Goal: Task Accomplishment & Management: Use online tool/utility

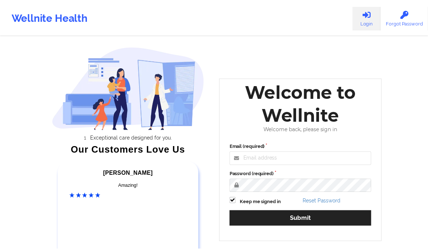
scroll to position [57, 0]
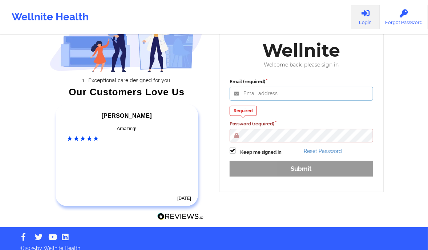
click at [263, 103] on div "Email (required) Required Password (required) Keep me signed in Reset Password …" at bounding box center [302, 130] width 154 height 114
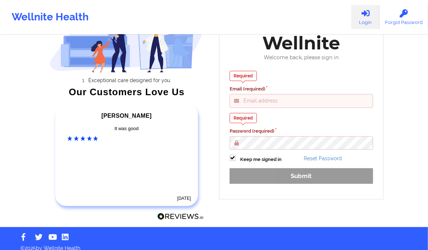
type input "clifford@wellnite.com"
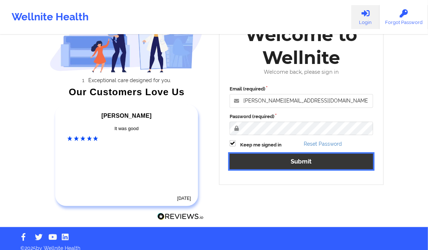
click at [311, 158] on button "Submit" at bounding box center [302, 162] width 144 height 16
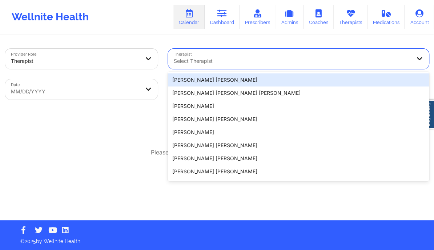
click at [193, 63] on div at bounding box center [292, 61] width 237 height 9
paste input "[PERSON_NAME]"
type input "[PERSON_NAME]"
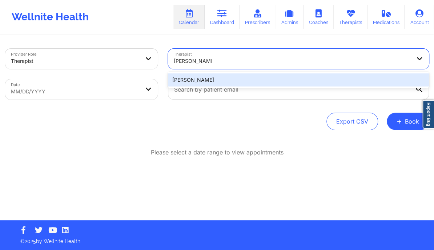
click at [238, 78] on div "[PERSON_NAME]" at bounding box center [298, 79] width 261 height 13
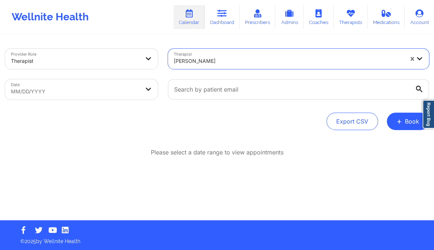
select select "2025-8"
select select "2025-9"
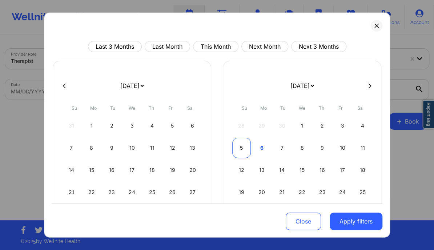
click at [246, 153] on div "5" at bounding box center [241, 148] width 19 height 20
select select "2025-9"
select select "2025-10"
select select "2025-9"
select select "2025-10"
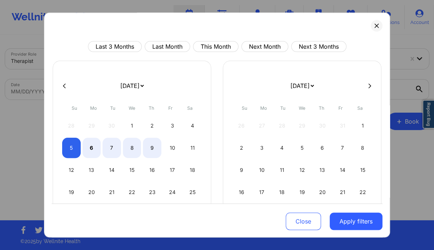
select select "2025-9"
select select "2025-10"
select select "2025-9"
select select "2025-10"
click at [115, 147] on div "7" at bounding box center [111, 148] width 19 height 20
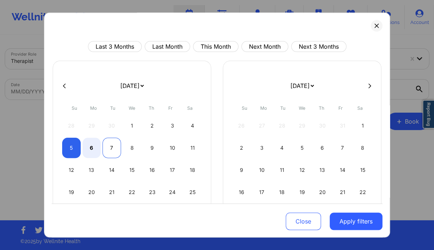
select select "2025-9"
select select "2025-10"
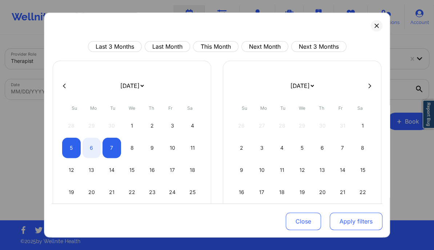
click at [347, 217] on button "Apply filters" at bounding box center [356, 221] width 53 height 17
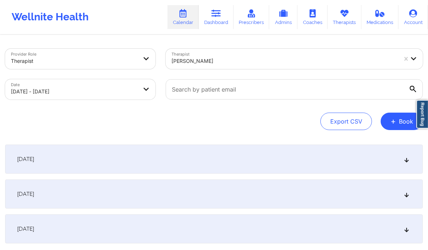
click at [404, 194] on icon at bounding box center [407, 194] width 6 height 5
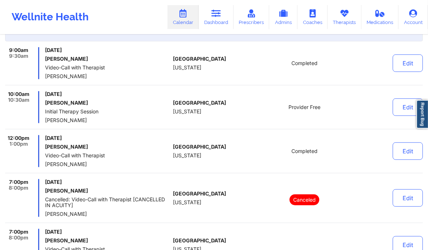
scroll to position [166, 0]
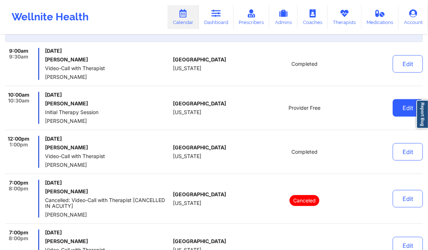
click at [396, 107] on button "Edit" at bounding box center [408, 107] width 30 height 17
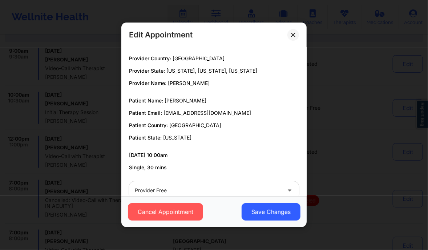
drag, startPoint x: 208, startPoint y: 100, endPoint x: 166, endPoint y: 97, distance: 42.3
click at [166, 97] on p "Patient Name: Timothy Surfield" at bounding box center [214, 100] width 170 height 7
copy span "[PERSON_NAME]"
click at [293, 35] on icon at bounding box center [293, 35] width 4 height 4
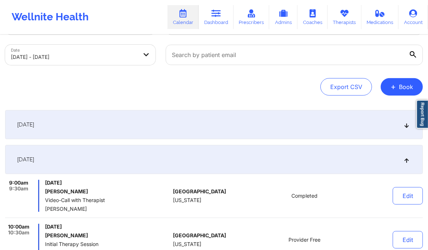
scroll to position [0, 0]
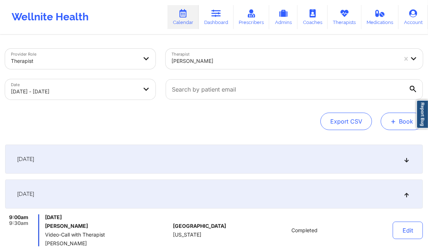
click at [393, 126] on button "+ Book" at bounding box center [402, 121] width 42 height 17
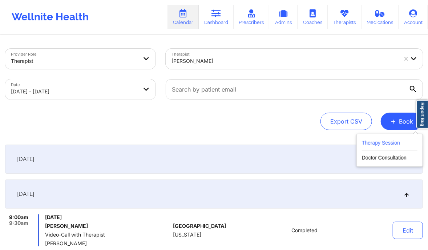
click at [374, 141] on button "Therapy Session" at bounding box center [390, 144] width 56 height 12
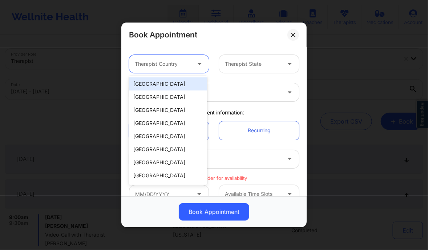
click at [184, 62] on div at bounding box center [163, 64] width 56 height 9
click at [169, 84] on div "[GEOGRAPHIC_DATA]" at bounding box center [168, 83] width 78 height 13
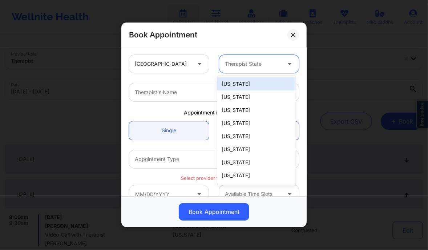
click at [260, 69] on div "Therapist State" at bounding box center [250, 64] width 63 height 18
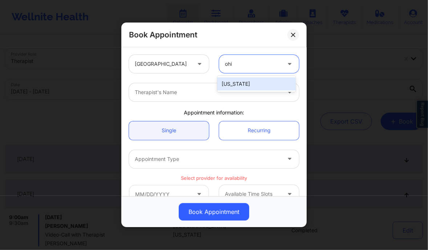
type input "ohio"
click at [255, 84] on div "[US_STATE]" at bounding box center [256, 83] width 78 height 13
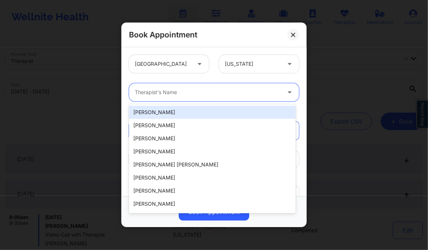
click at [218, 91] on div at bounding box center [208, 92] width 146 height 9
paste input "[PERSON_NAME]"
type input "[PERSON_NAME]"
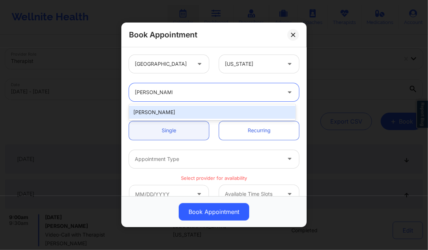
click at [178, 112] on div "[PERSON_NAME]" at bounding box center [212, 112] width 166 height 13
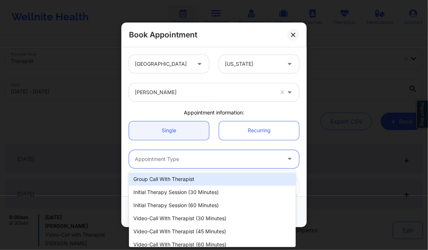
click at [178, 160] on div at bounding box center [208, 159] width 146 height 9
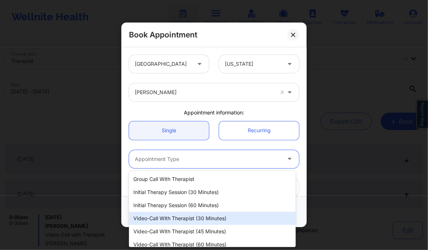
scroll to position [19, 0]
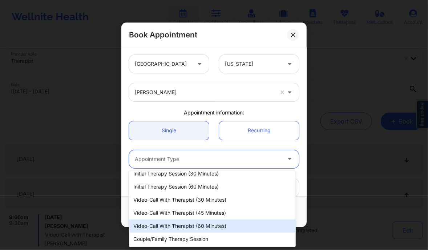
click at [193, 230] on div "Video-Call with Therapist (60 minutes)" at bounding box center [212, 225] width 166 height 13
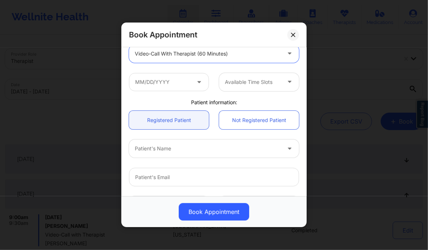
scroll to position [106, 0]
click at [188, 82] on input "text" at bounding box center [169, 82] width 80 height 18
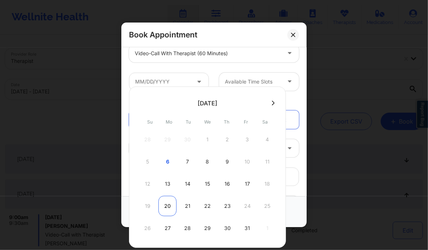
click at [166, 208] on div "20" at bounding box center [167, 206] width 18 height 20
type input "10/20/2025"
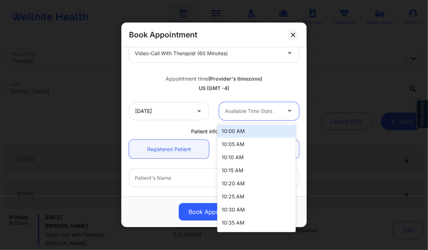
click at [260, 112] on div at bounding box center [253, 111] width 56 height 9
click at [245, 135] on div "10:00 AM" at bounding box center [256, 131] width 78 height 13
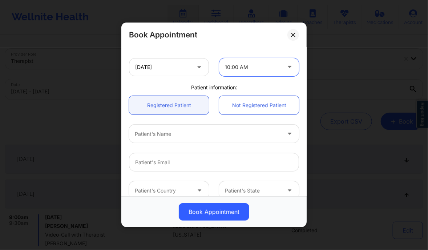
scroll to position [150, 0]
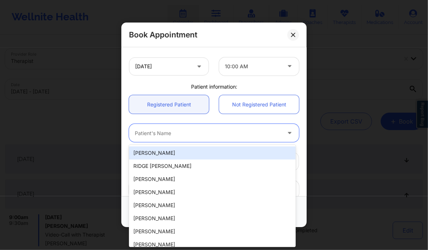
click at [168, 132] on div at bounding box center [208, 133] width 146 height 9
paste input "[PERSON_NAME]"
type input "[PERSON_NAME]"
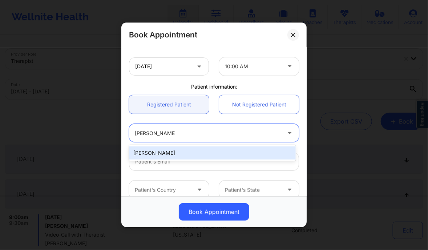
click at [181, 151] on div "[PERSON_NAME]" at bounding box center [212, 152] width 166 height 13
type input "[EMAIL_ADDRESS][DOMAIN_NAME]"
type input "[PHONE_NUMBER]"
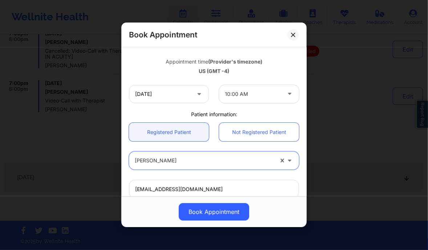
scroll to position [119, 0]
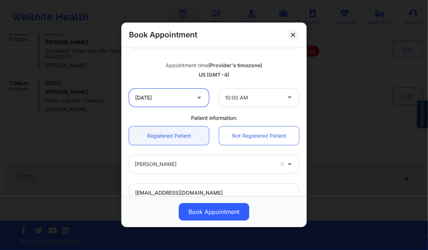
click at [183, 94] on input "10/20/2025" at bounding box center [169, 98] width 80 height 18
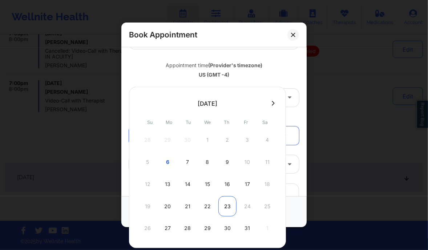
click at [227, 206] on div "23" at bounding box center [227, 206] width 18 height 20
type input "10/23/2025"
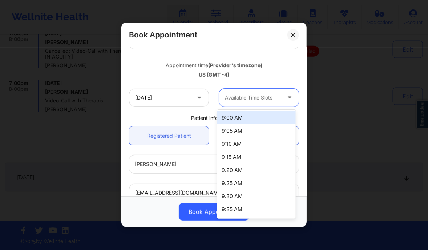
click at [238, 95] on div at bounding box center [253, 97] width 56 height 9
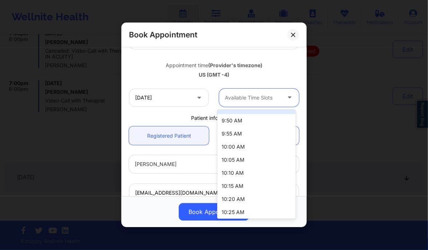
scroll to position [129, 0]
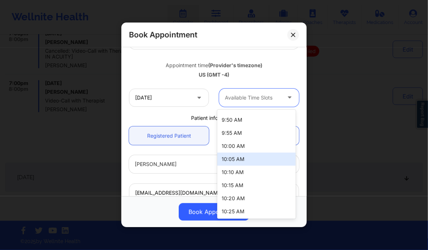
click at [240, 161] on div "10:05 AM" at bounding box center [256, 159] width 78 height 13
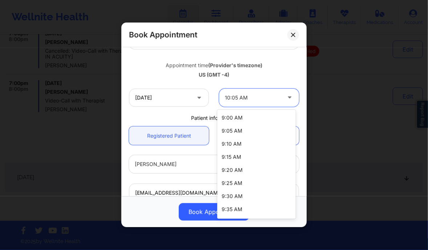
click at [276, 101] on div at bounding box center [253, 97] width 56 height 9
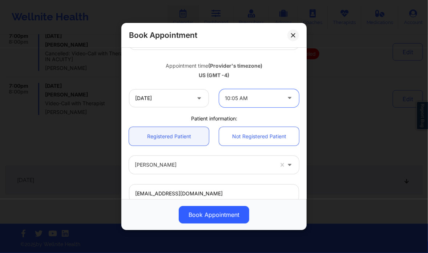
scroll to position [0, 0]
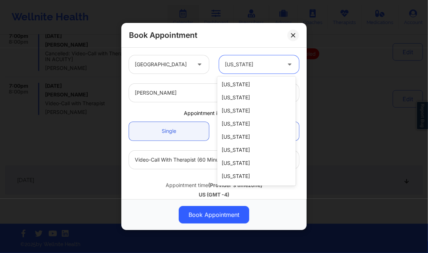
click at [233, 64] on div at bounding box center [253, 64] width 56 height 9
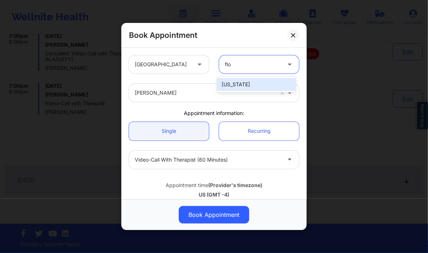
type input "flor"
click at [229, 83] on div "[US_STATE]" at bounding box center [256, 84] width 78 height 13
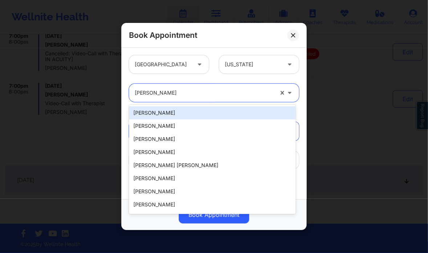
click at [196, 90] on div at bounding box center [204, 92] width 139 height 9
paste input "[PERSON_NAME]"
type input "[PERSON_NAME]"
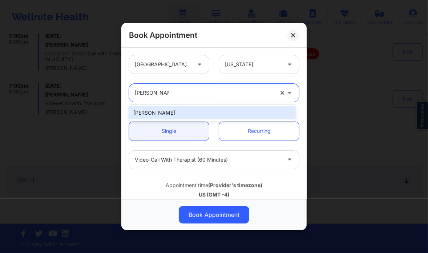
click at [201, 113] on div "[PERSON_NAME]" at bounding box center [212, 112] width 166 height 13
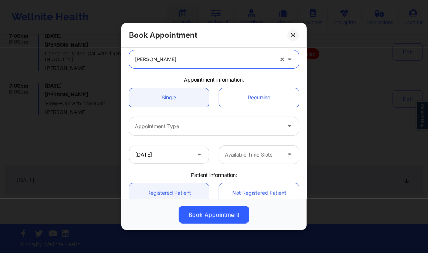
scroll to position [35, 0]
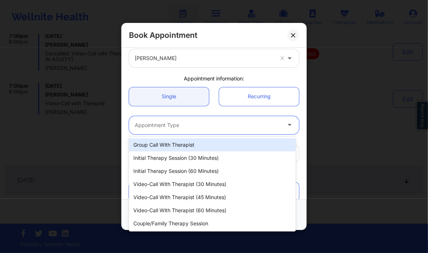
click at [188, 123] on div at bounding box center [208, 125] width 146 height 9
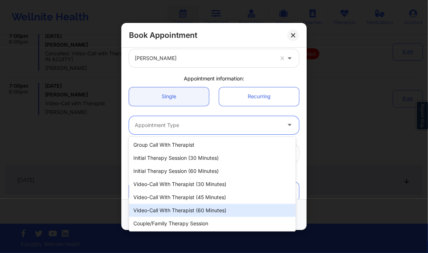
click at [186, 209] on div "Video-Call with Therapist (60 minutes)" at bounding box center [212, 210] width 166 height 13
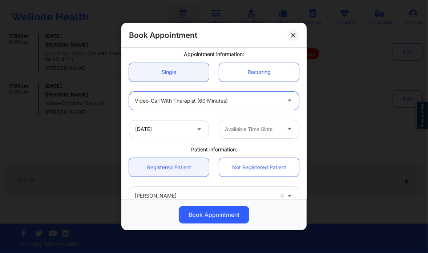
scroll to position [59, 0]
click at [193, 124] on input "10/23/2025" at bounding box center [169, 129] width 80 height 18
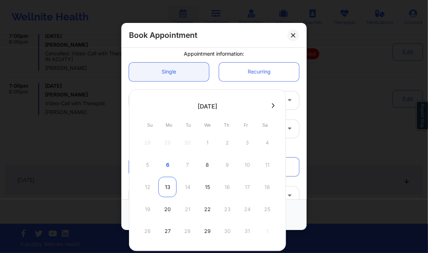
click at [167, 181] on div "13" at bounding box center [167, 187] width 18 height 20
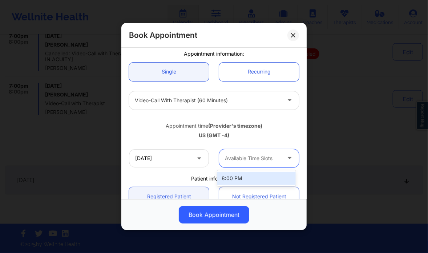
click at [244, 162] on div at bounding box center [253, 158] width 56 height 9
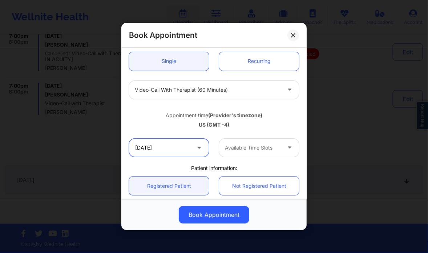
click at [192, 142] on input "10/13/2025" at bounding box center [169, 147] width 80 height 18
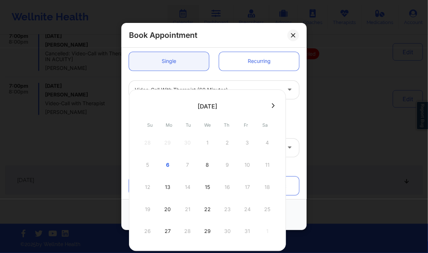
click at [188, 163] on div "5 6 7 8 9 10 11" at bounding box center [207, 164] width 138 height 20
click at [208, 167] on div "8" at bounding box center [207, 164] width 18 height 20
type input "10/08/2025"
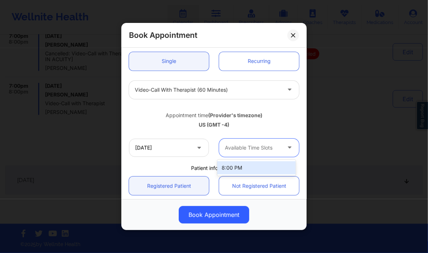
click at [286, 145] on icon at bounding box center [289, 146] width 7 height 6
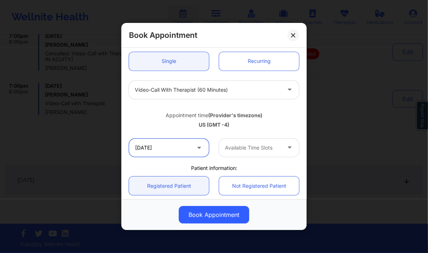
click at [162, 138] on input "10/08/2025" at bounding box center [169, 147] width 80 height 18
click at [291, 77] on div "Video-Call with Therapist (60 minutes)" at bounding box center [214, 90] width 180 height 28
click at [197, 148] on icon at bounding box center [199, 146] width 7 height 6
click at [167, 146] on input "10/08/2025" at bounding box center [169, 147] width 80 height 18
click at [294, 38] on button at bounding box center [293, 35] width 12 height 12
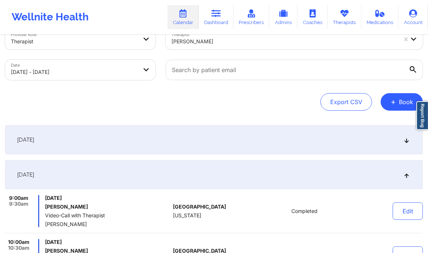
scroll to position [0, 0]
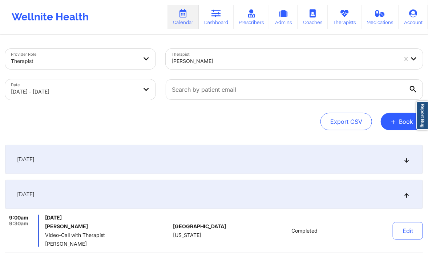
click at [231, 64] on div at bounding box center [285, 61] width 226 height 9
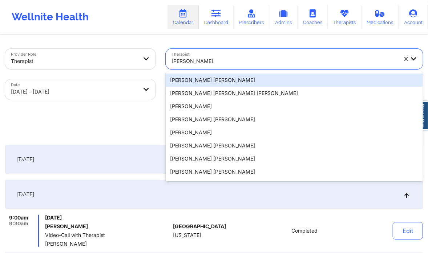
paste input "Capus Barnett"
type input "Capus Barnett"
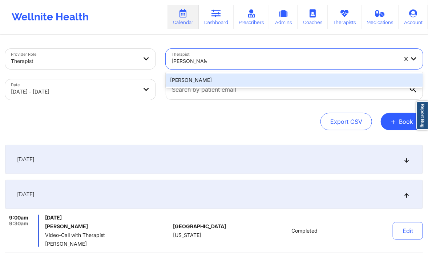
click at [208, 80] on div "Capus Barnett" at bounding box center [294, 79] width 257 height 13
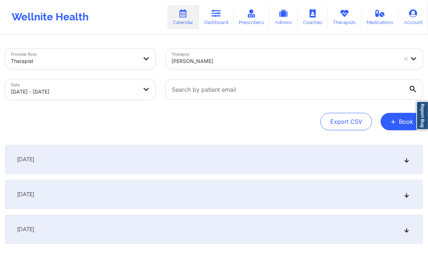
click at [405, 194] on icon at bounding box center [407, 194] width 6 height 5
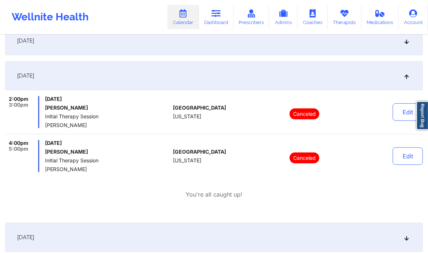
scroll to position [120, 0]
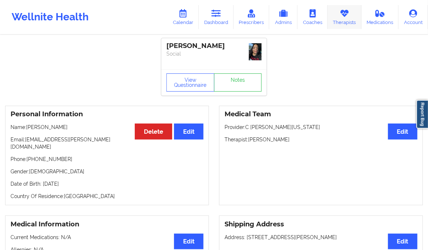
click at [355, 27] on link "Therapists" at bounding box center [345, 17] width 34 height 24
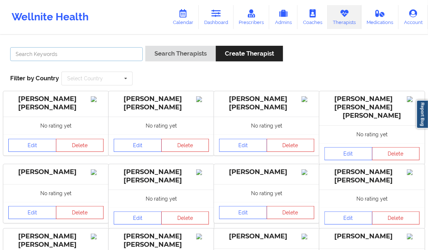
click at [57, 55] on input "text" at bounding box center [76, 54] width 133 height 14
paste input "[PERSON_NAME]"
type input "[PERSON_NAME]"
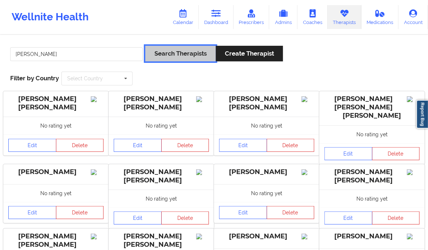
click at [178, 53] on button "Search Therapists" at bounding box center [180, 54] width 70 height 16
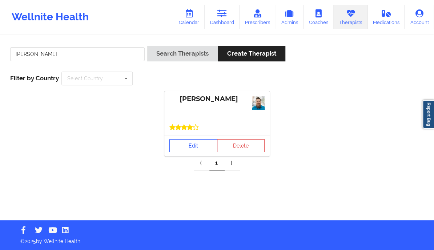
click at [199, 142] on link "Edit" at bounding box center [193, 145] width 48 height 13
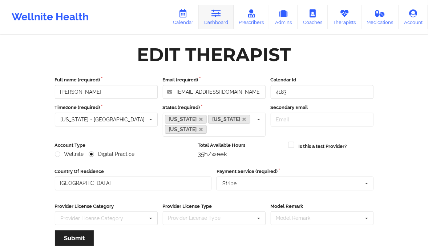
click at [214, 26] on link "Dashboard" at bounding box center [216, 17] width 35 height 24
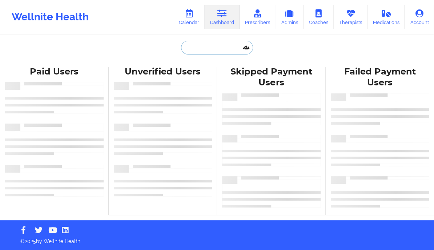
click at [217, 46] on input "text" at bounding box center [217, 48] width 72 height 14
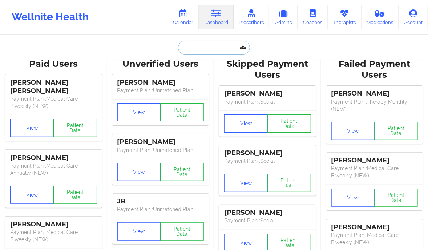
paste input "[PERSON_NAME]"
type input "[PERSON_NAME]"
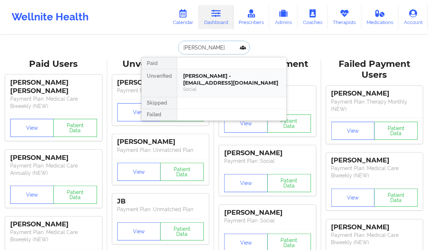
click at [256, 79] on div "Timothy Surfield - timsurfield@yahoo.com" at bounding box center [231, 79] width 97 height 13
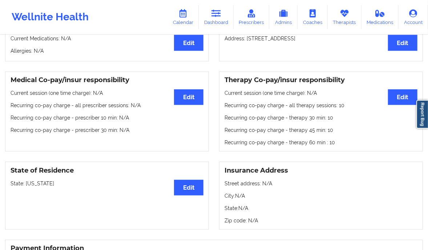
scroll to position [185, 0]
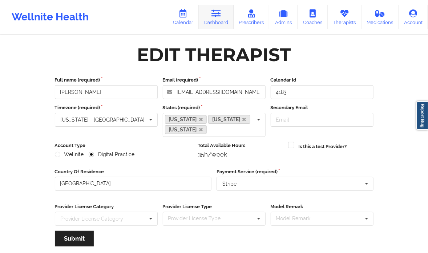
drag, startPoint x: 0, startPoint y: 0, endPoint x: 218, endPoint y: 20, distance: 219.3
click at [218, 20] on link "Dashboard" at bounding box center [216, 17] width 35 height 24
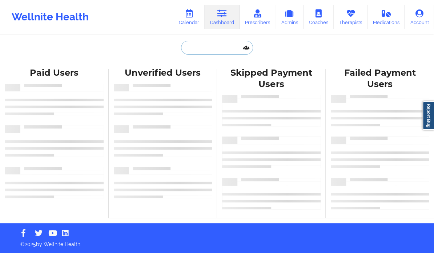
click at [205, 50] on input "text" at bounding box center [217, 48] width 72 height 14
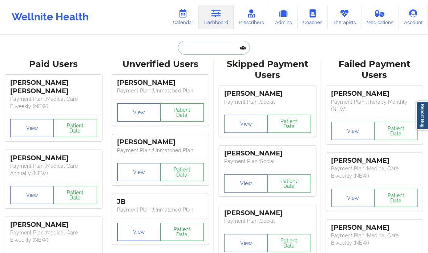
paste input "Jennifer Little"
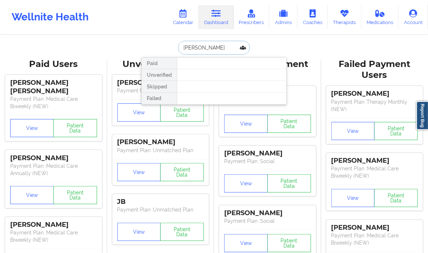
click at [192, 47] on input "Jennifer Little" at bounding box center [214, 48] width 72 height 14
paste input "ANDA CONCEPCION"
type input "JANDA CONCEPCION"
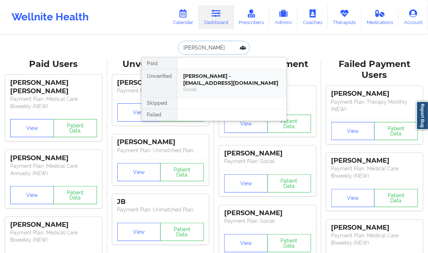
click at [269, 87] on div "Social" at bounding box center [231, 89] width 97 height 6
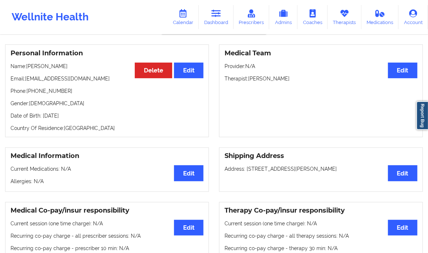
scroll to position [53, 0]
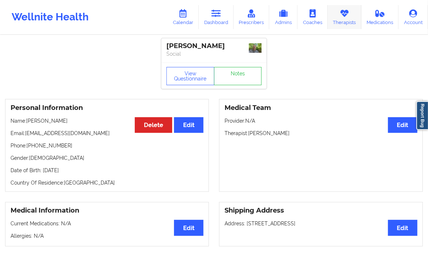
click at [338, 23] on link "Therapists" at bounding box center [345, 17] width 34 height 24
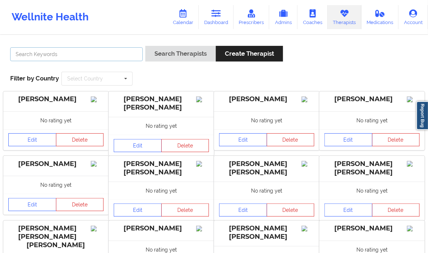
click at [53, 53] on input "text" at bounding box center [76, 54] width 133 height 14
paste input "[PERSON_NAME]"
type input "[PERSON_NAME]"
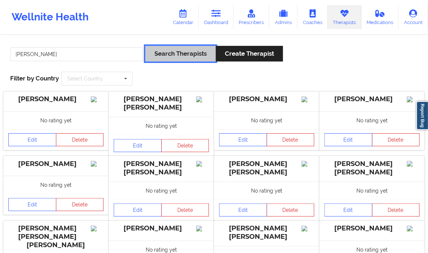
click at [182, 56] on button "Search Therapists" at bounding box center [180, 54] width 70 height 16
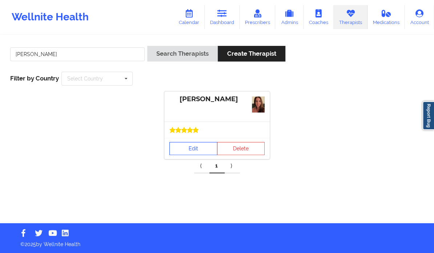
click at [173, 145] on link "Edit" at bounding box center [193, 148] width 48 height 13
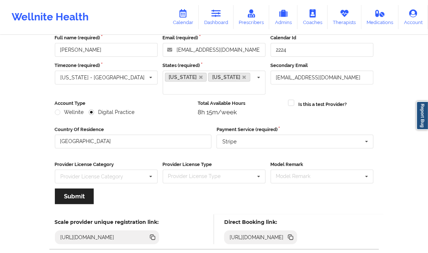
scroll to position [39, 0]
